Goal: Information Seeking & Learning: Learn about a topic

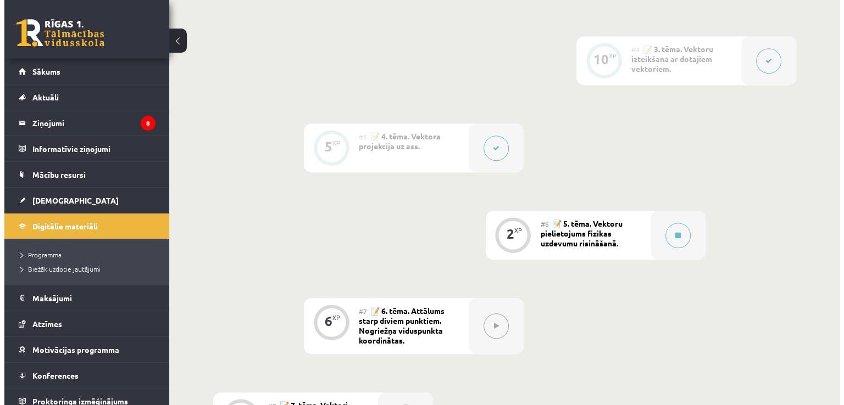
scroll to position [521, 0]
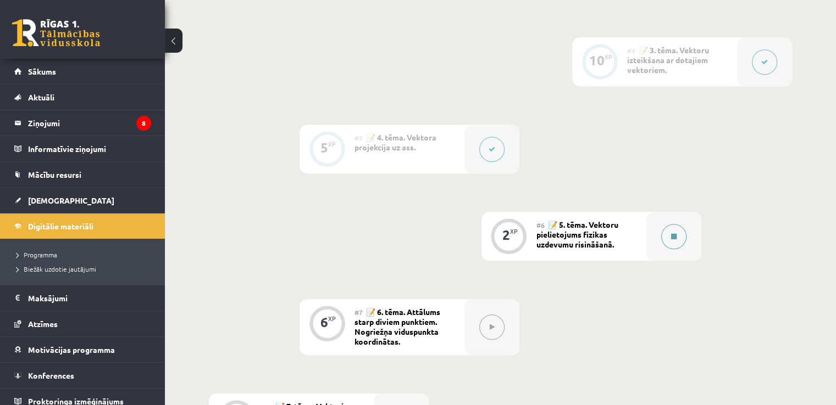
click at [666, 249] on button at bounding box center [673, 236] width 25 height 25
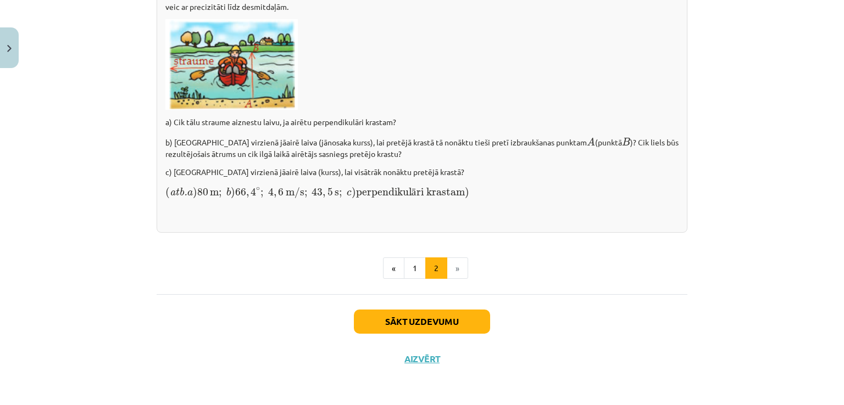
scroll to position [1575, 0]
click at [409, 269] on button "1" at bounding box center [415, 269] width 22 height 22
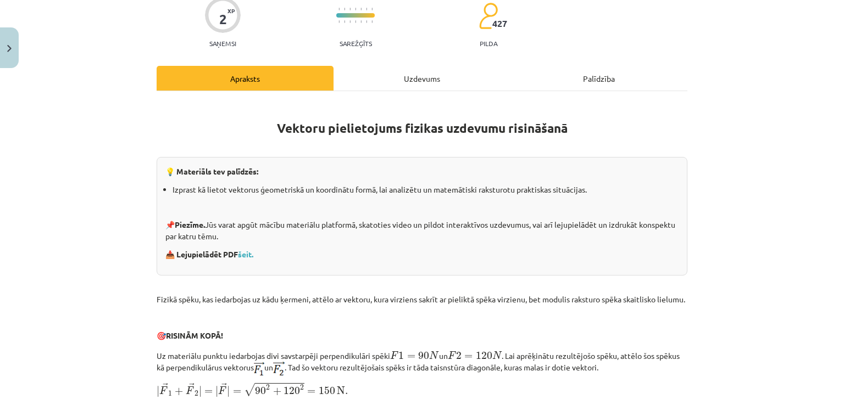
scroll to position [105, 0]
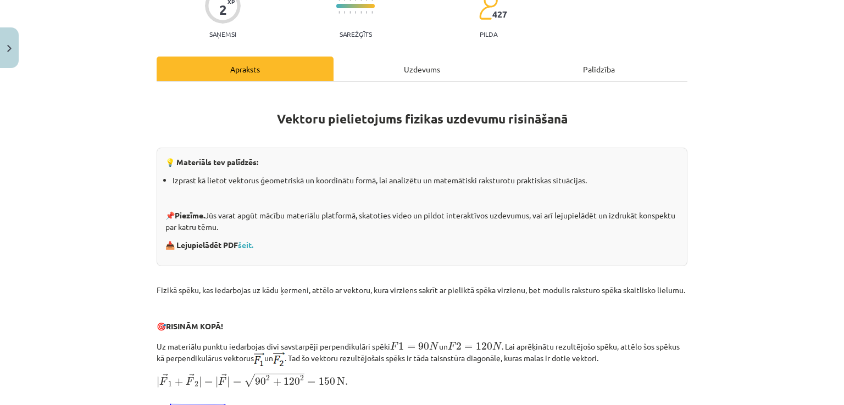
click at [409, 269] on p at bounding box center [422, 272] width 531 height 12
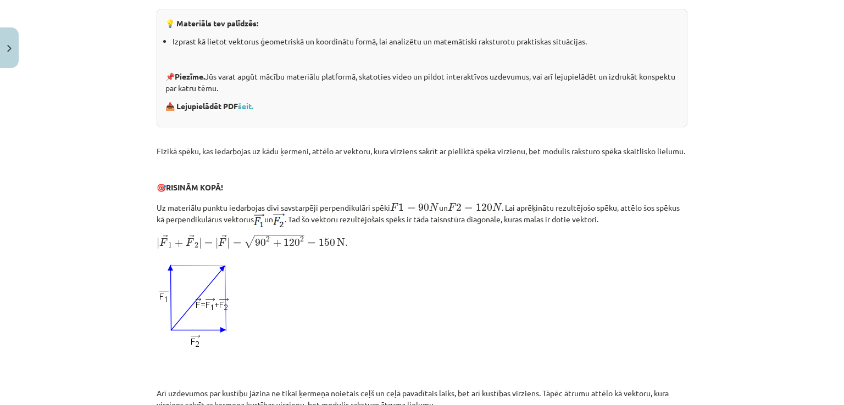
scroll to position [246, 0]
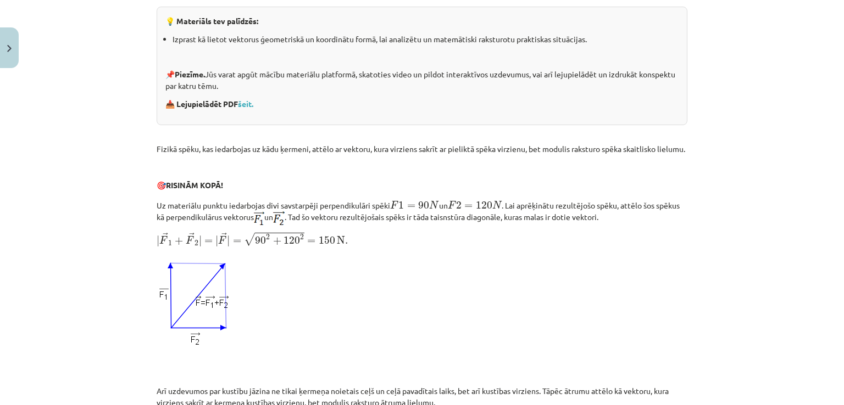
drag, startPoint x: 409, startPoint y: 269, endPoint x: 428, endPoint y: 261, distance: 21.2
click at [409, 269] on p at bounding box center [422, 307] width 531 height 107
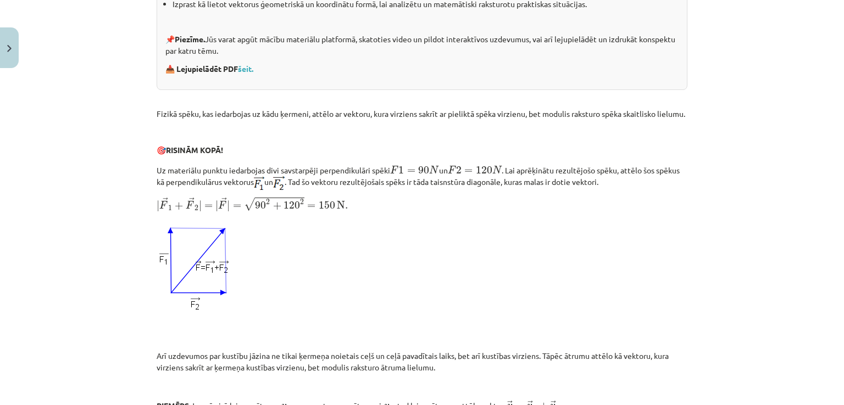
scroll to position [282, 0]
drag, startPoint x: 149, startPoint y: 179, endPoint x: 410, endPoint y: 155, distance: 262.0
click at [410, 155] on p "🎯 RISINĀM KOPĀ!" at bounding box center [422, 149] width 531 height 12
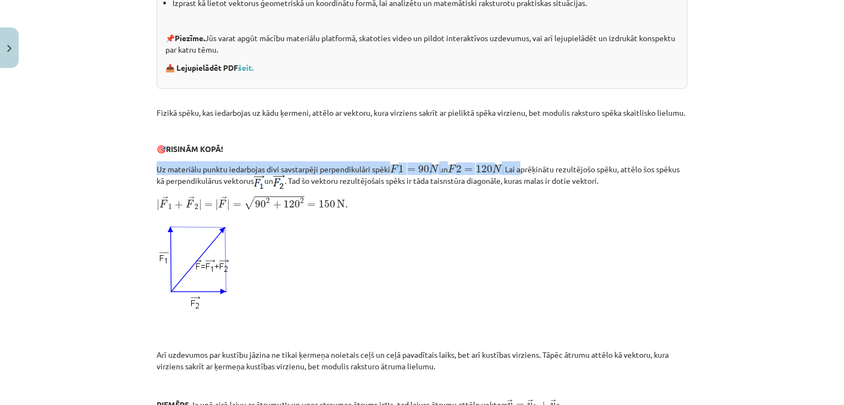
drag, startPoint x: 525, startPoint y: 177, endPoint x: 257, endPoint y: 154, distance: 269.1
click at [257, 154] on p "🎯 RISINĀM KOPĀ!" at bounding box center [422, 149] width 531 height 12
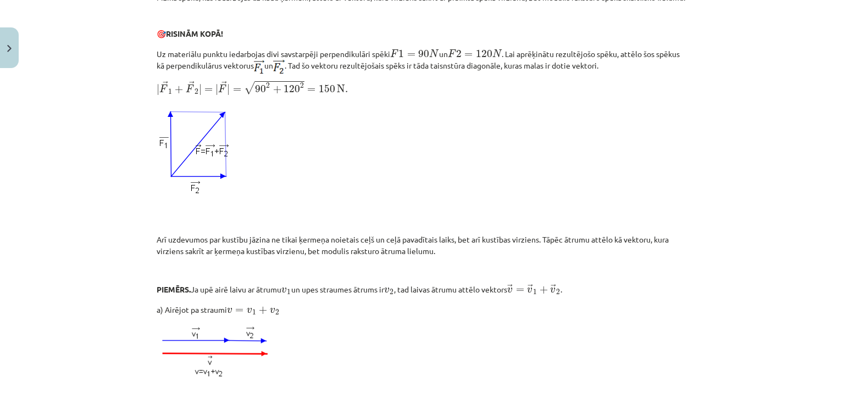
scroll to position [408, 0]
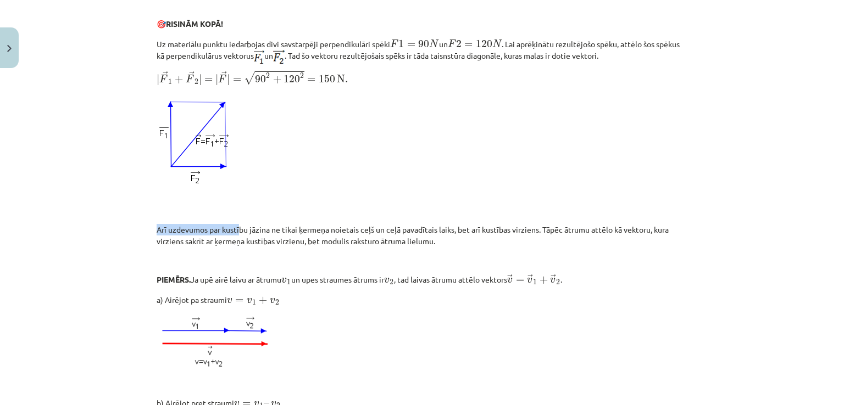
drag, startPoint x: 235, startPoint y: 240, endPoint x: 549, endPoint y: 221, distance: 314.8
click at [549, 221] on div "Vektoru pielietojums fizikas uzdevumu risināšanā 💡 Materiāls tev palīdzēs: Izpr…" at bounding box center [422, 373] width 531 height 1168
click at [549, 218] on p at bounding box center [422, 212] width 531 height 12
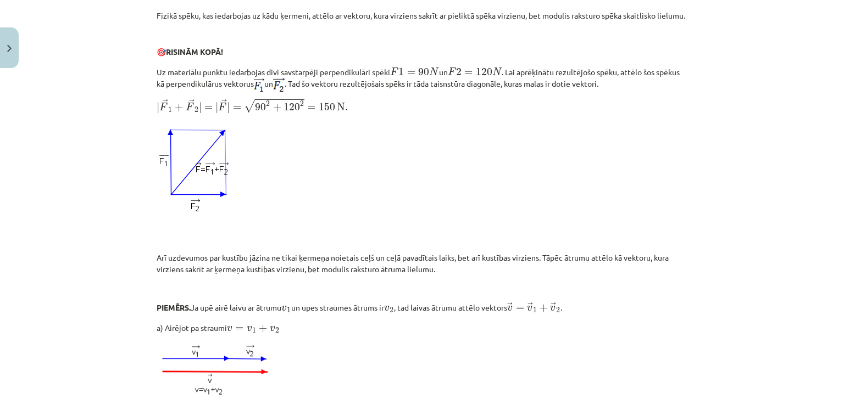
scroll to position [378, 0]
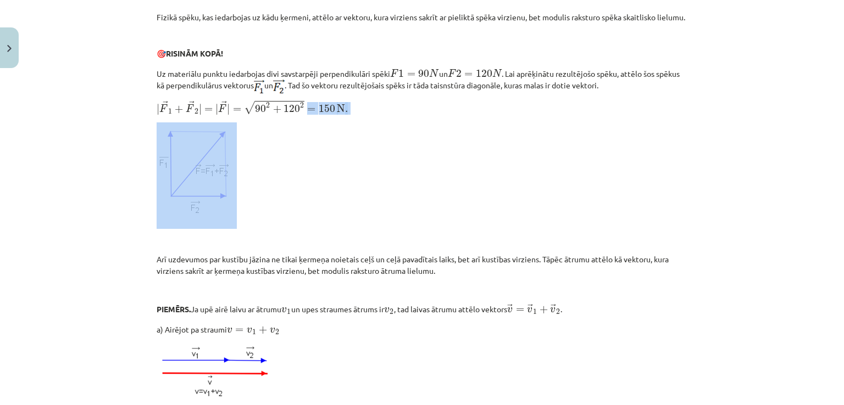
drag, startPoint x: 301, startPoint y: 115, endPoint x: 288, endPoint y: 144, distance: 32.0
click at [288, 144] on div "Vektoru pielietojums fizikas uzdevumu risināšanā 💡 Materiāls tev palīdzēs: Izpr…" at bounding box center [422, 403] width 531 height 1168
click at [288, 144] on p at bounding box center [422, 175] width 531 height 107
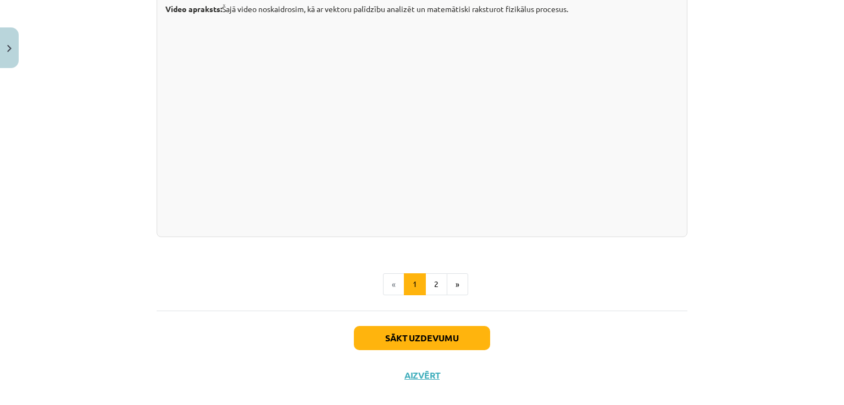
scroll to position [1127, 0]
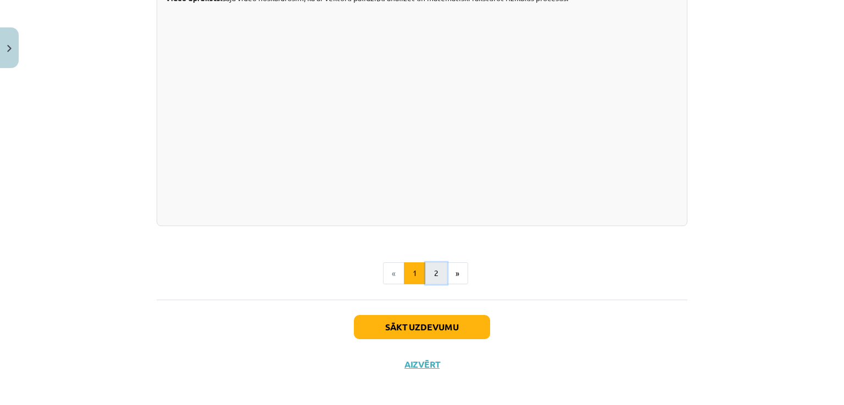
click at [433, 281] on button "2" at bounding box center [436, 274] width 22 height 22
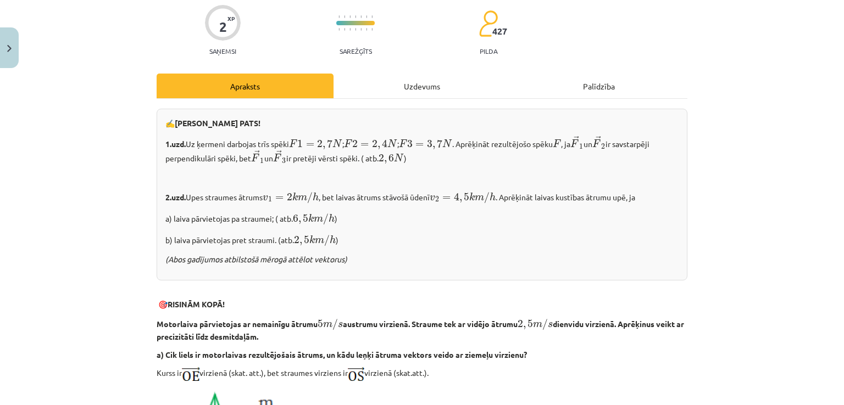
scroll to position [119, 0]
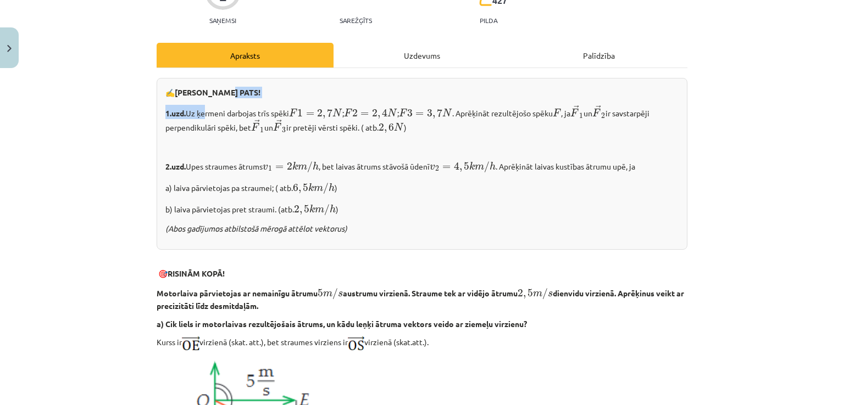
drag, startPoint x: 198, startPoint y: 115, endPoint x: 341, endPoint y: 97, distance: 144.0
click at [341, 97] on div "✍️ [PERSON_NAME] PATS! 1.uzd. Uz ķermeni darbojas trīs spēki F 1 = 2 , 7 N F 1 …" at bounding box center [422, 164] width 531 height 172
click at [341, 97] on p "✍️ [PERSON_NAME] PATS!" at bounding box center [421, 93] width 513 height 12
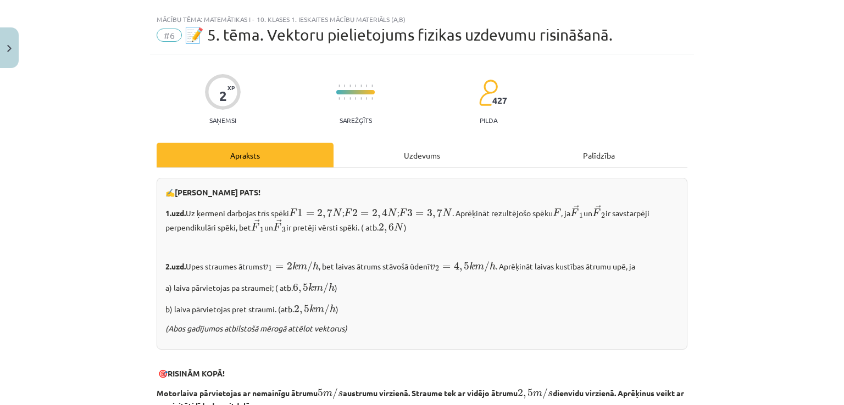
scroll to position [0, 0]
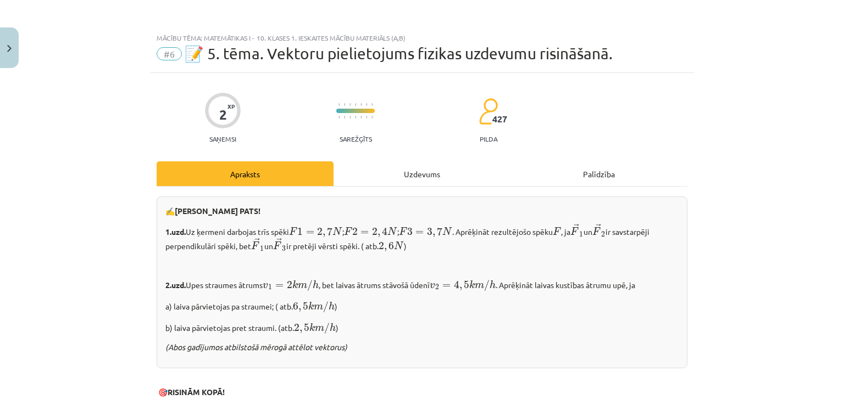
click at [593, 332] on p "b) laiva pārvietojas pret straumi. (atb. 2 , 5 k m / h 2 , 5 k m / h )" at bounding box center [421, 327] width 513 height 15
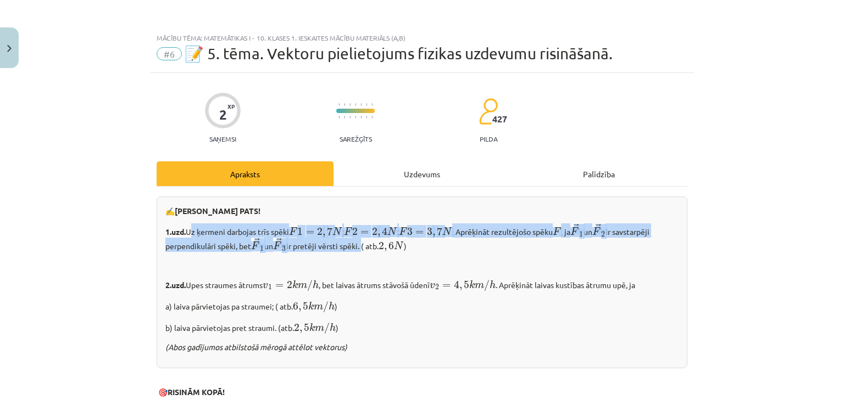
drag, startPoint x: 184, startPoint y: 231, endPoint x: 364, endPoint y: 242, distance: 180.0
click at [364, 242] on p "1.uzd. Uz ķermeni darbojas trīs spēki F 1 = 2 , 7 N F 1 = 2 , 7 N ; F 2 = 2 , 4…" at bounding box center [421, 238] width 513 height 29
copy p "Uz ķermeni darbojas trīs spēki F 1 = 2 , 7 N F 1 = 2 , 7 N ; F 2 = 2 , 4 N F 2 …"
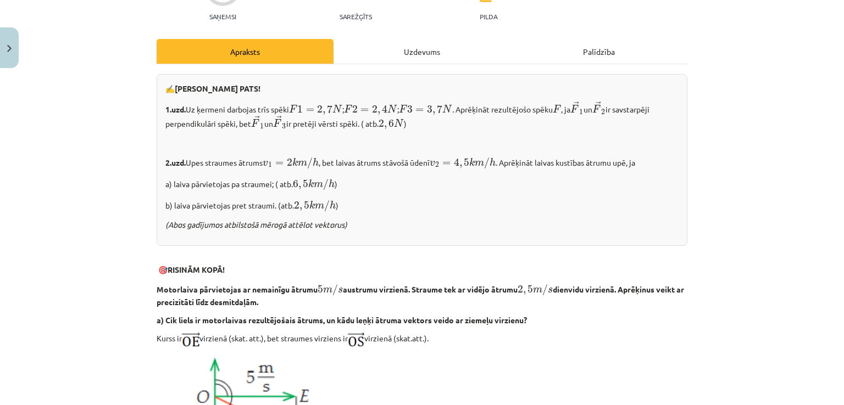
click at [344, 217] on div "✍️ [PERSON_NAME] PATS! 1.uzd. Uz ķermeni darbojas trīs spēki F 1 = 2 , 7 N F 1 …" at bounding box center [422, 160] width 531 height 172
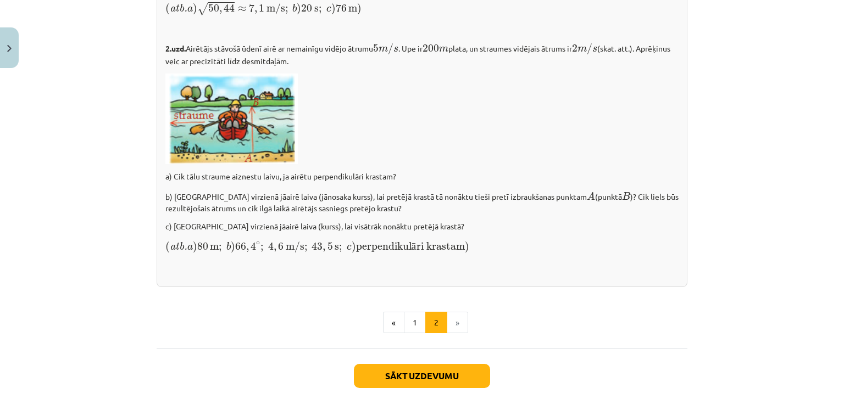
scroll to position [1514, 0]
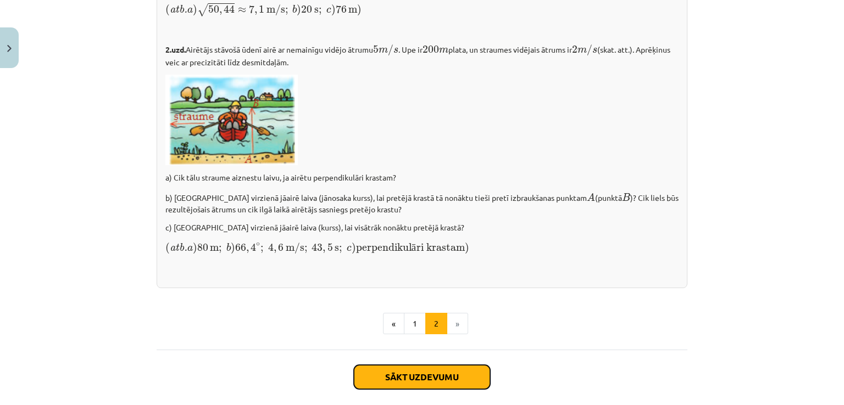
click at [398, 383] on button "Sākt uzdevumu" at bounding box center [422, 377] width 136 height 24
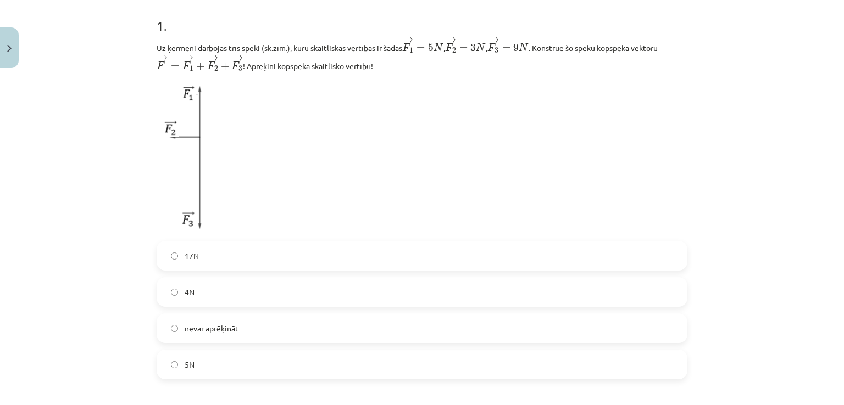
scroll to position [219, 0]
click at [215, 291] on label "4N" at bounding box center [422, 293] width 528 height 27
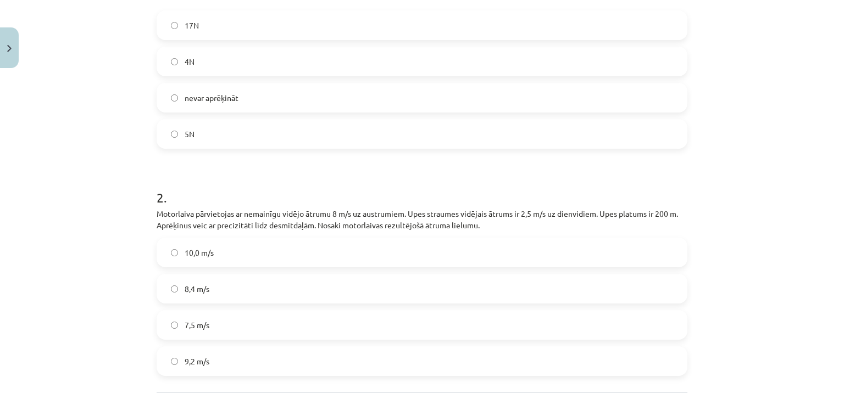
scroll to position [450, 0]
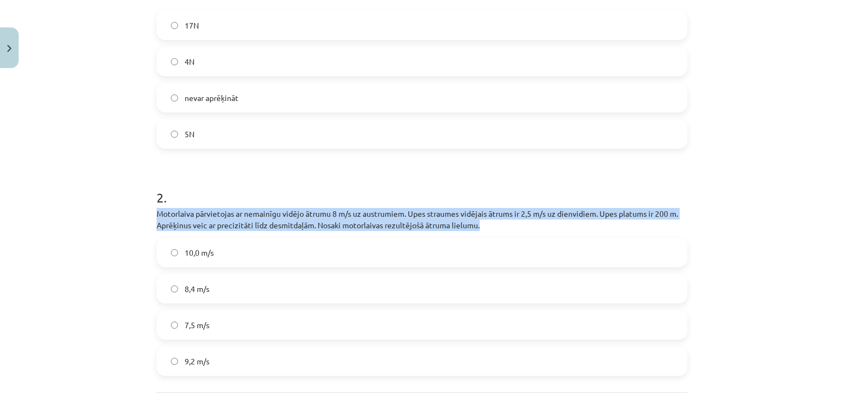
drag, startPoint x: 153, startPoint y: 215, endPoint x: 505, endPoint y: 229, distance: 352.9
click at [505, 229] on p "Motorlaiva pārvietojas ar nemainīgu vidējo ātrumu 8 m/s uz austrumiem. Upes str…" at bounding box center [422, 219] width 531 height 23
copy p "Motorlaiva pārvietojas ar nemainīgu vidējo ātrumu 8 m/s uz austrumiem. Upes str…"
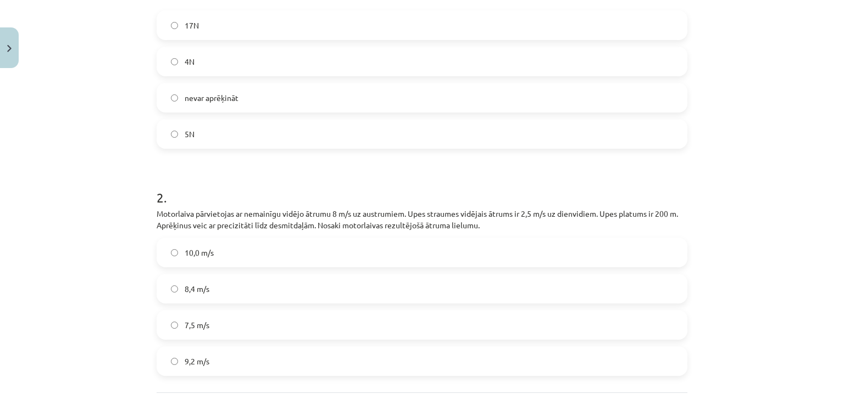
click at [294, 188] on h1 "2 ." at bounding box center [422, 188] width 531 height 34
click at [281, 294] on label "8,4 m/s" at bounding box center [422, 288] width 528 height 27
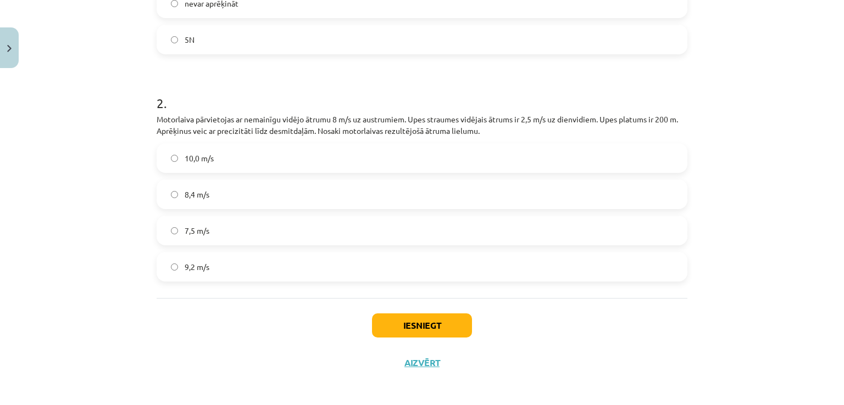
scroll to position [550, 0]
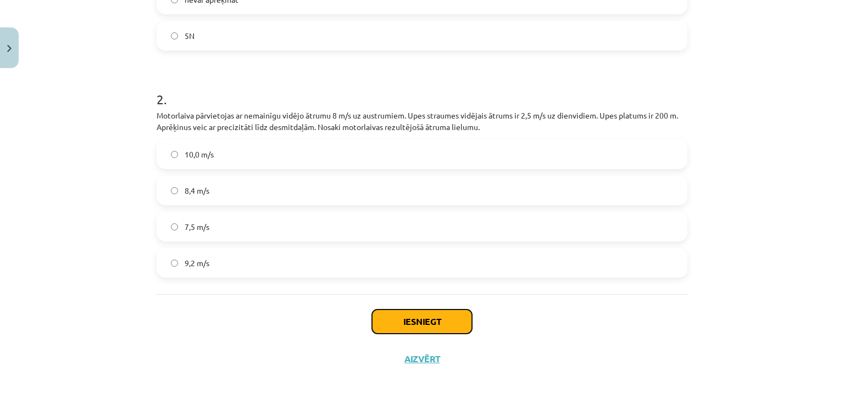
click at [406, 320] on button "Iesniegt" at bounding box center [422, 322] width 100 height 24
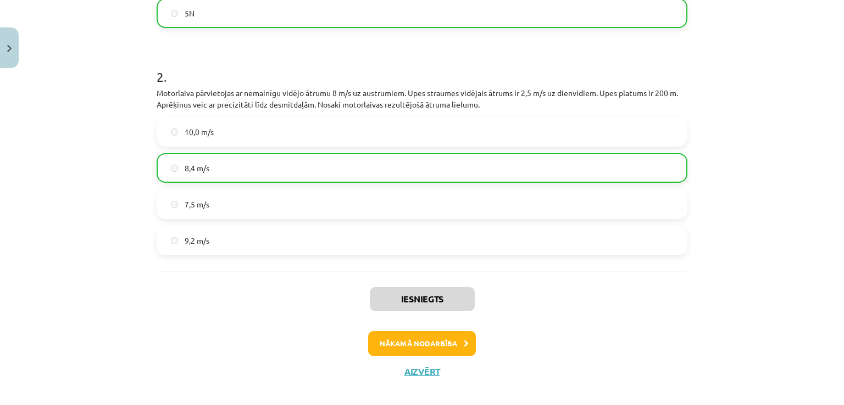
scroll to position [584, 0]
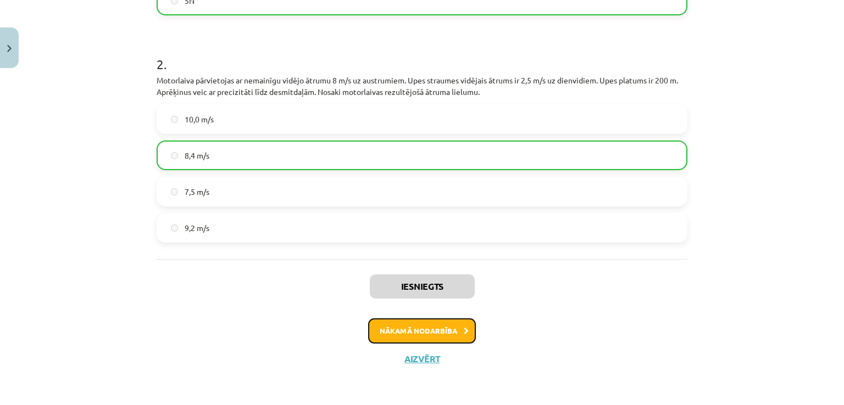
click at [406, 320] on button "Nākamā nodarbība" at bounding box center [422, 331] width 108 height 25
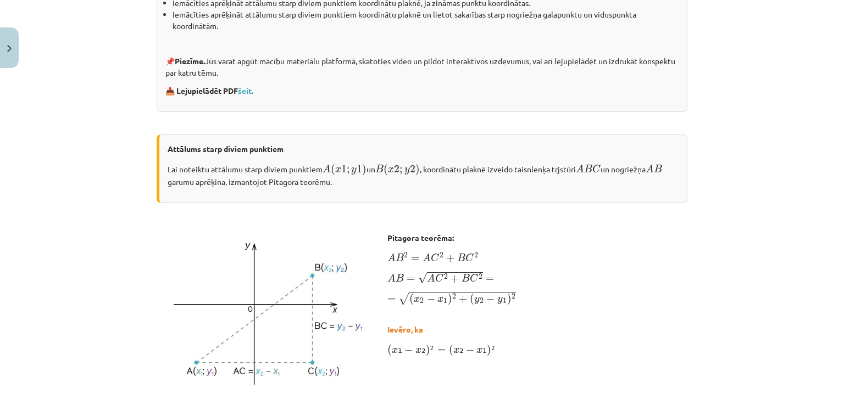
scroll to position [300, 0]
drag, startPoint x: 406, startPoint y: 320, endPoint x: 358, endPoint y: 320, distance: 47.8
click at [358, 320] on div "Pitagora teorēma: A B 2 = A C 2 + B C 2 A B 2 = A C 2 + B C 2 A B = √ A C 2 + B…" at bounding box center [422, 314] width 531 height 165
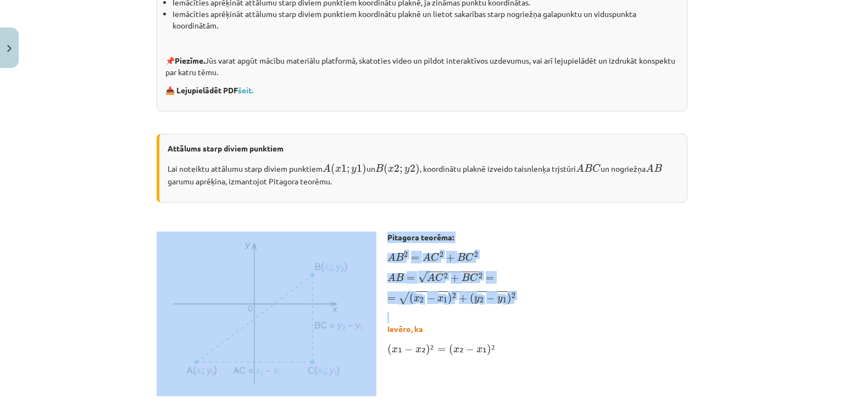
click at [277, 286] on img at bounding box center [267, 314] width 220 height 165
click at [315, 314] on img at bounding box center [267, 314] width 220 height 165
click at [329, 255] on img at bounding box center [267, 314] width 220 height 165
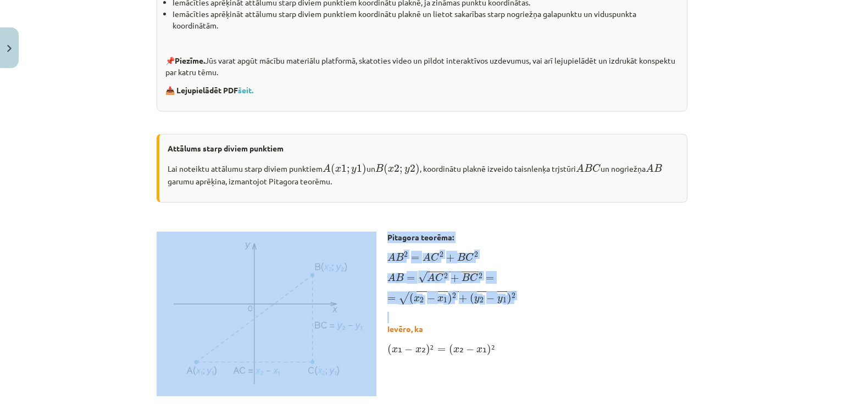
click at [329, 255] on img at bounding box center [267, 314] width 220 height 165
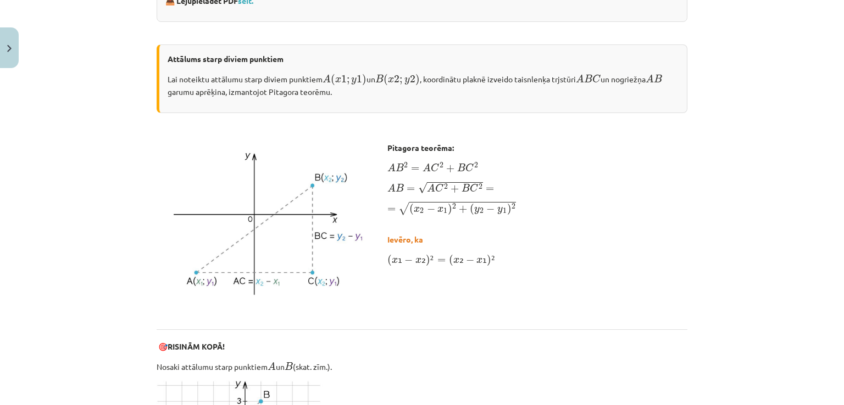
scroll to position [391, 0]
click at [497, 278] on div "Pitagora teorēma: A B 2 = A C 2 + B C 2 A B 2 = A C 2 + B C 2 A B = √ A C 2 + B…" at bounding box center [422, 224] width 531 height 165
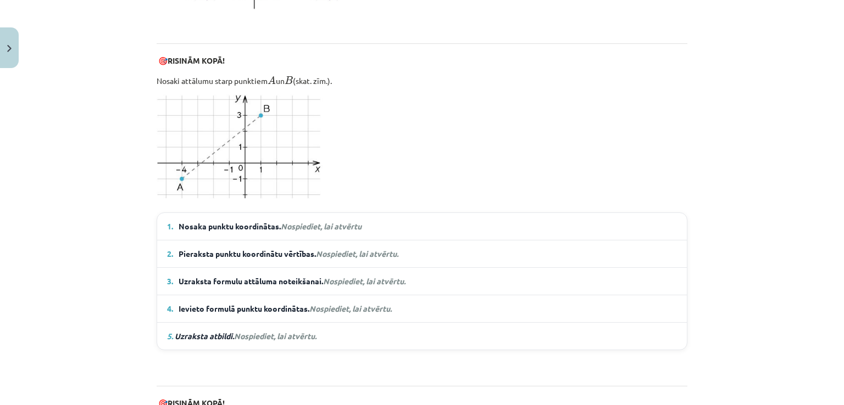
scroll to position [677, 0]
click at [399, 220] on summary "1. Nosaka punktu koordinātas. Nospiediet, lai atvērtu" at bounding box center [422, 226] width 510 height 12
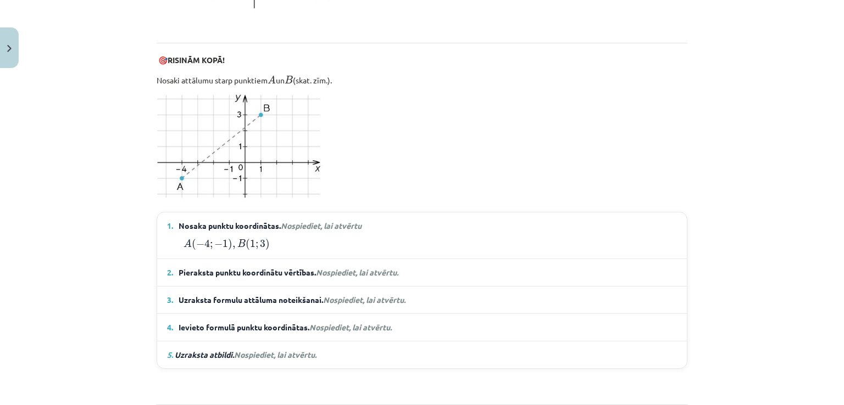
click at [399, 220] on summary "1. Nosaka punktu koordinātas. Nospiediet, lai atvērtu" at bounding box center [422, 226] width 510 height 12
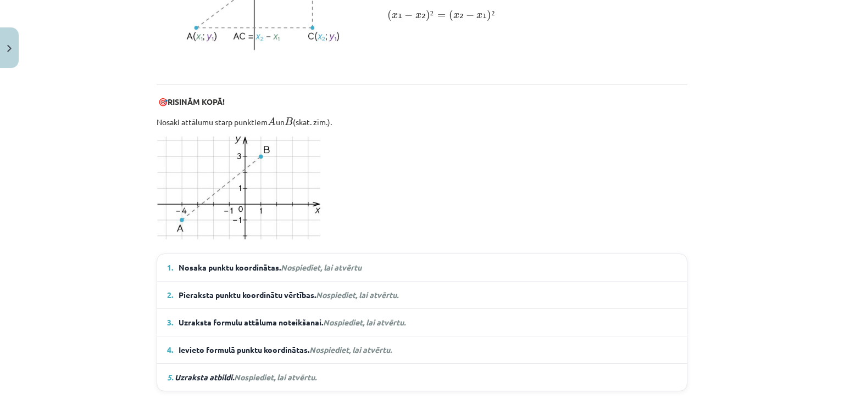
scroll to position [635, 0]
